Goal: Task Accomplishment & Management: Use online tool/utility

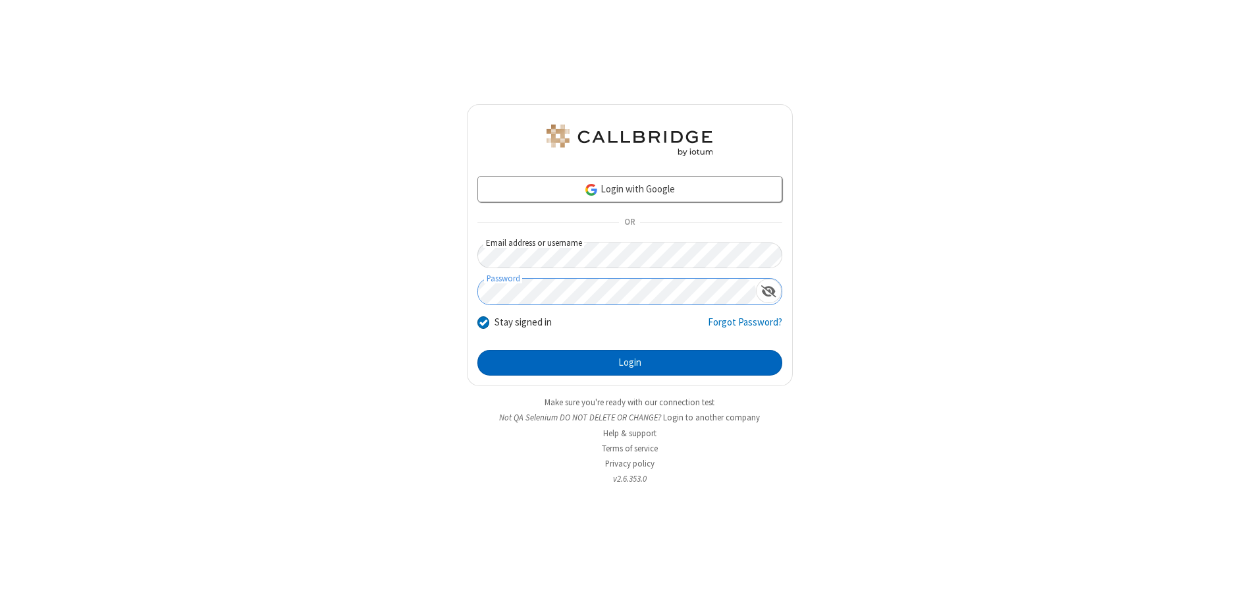
click at [630, 362] on button "Login" at bounding box center [629, 363] width 305 height 26
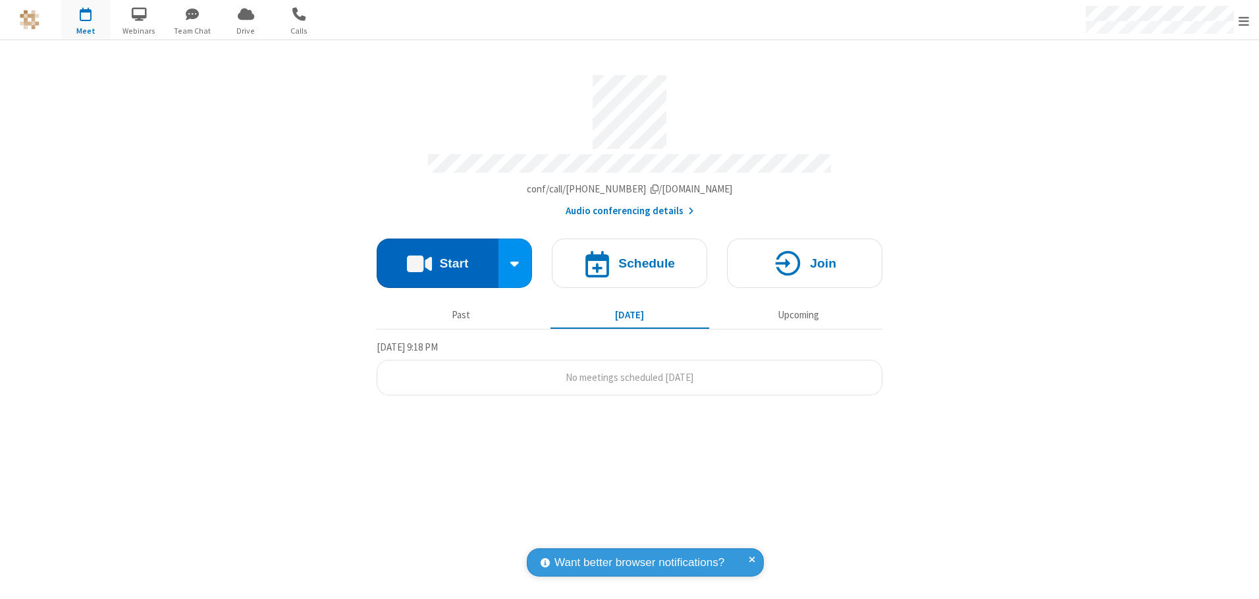
click at [437, 258] on button "Start" at bounding box center [438, 262] width 122 height 49
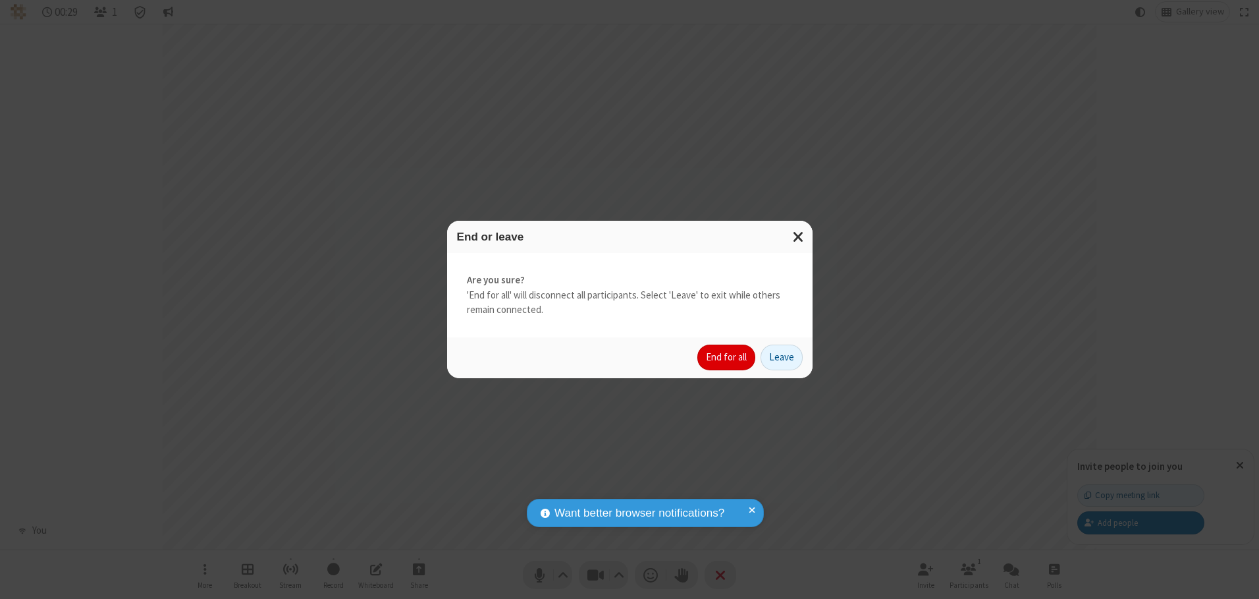
click at [727, 357] on button "End for all" at bounding box center [726, 357] width 58 height 26
